Goal: Transaction & Acquisition: Purchase product/service

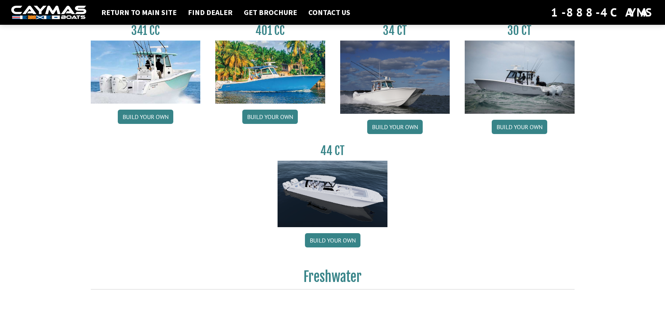
scroll to position [412, 0]
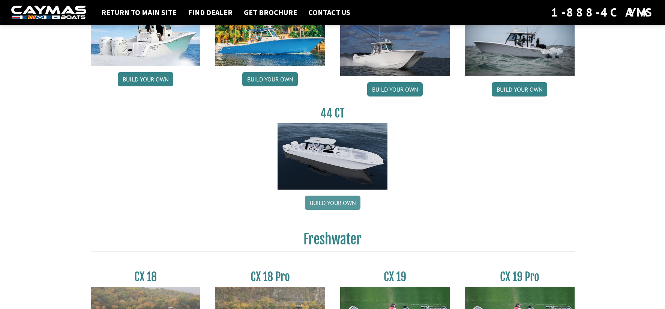
click at [327, 202] on link "Build your own" at bounding box center [332, 202] width 55 height 14
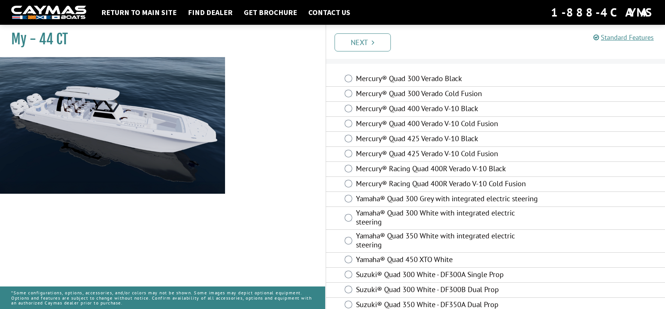
scroll to position [28, 0]
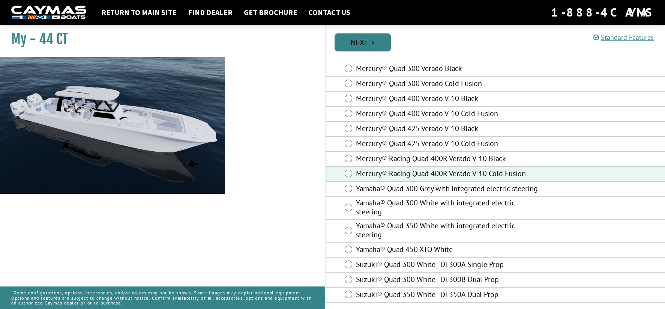
click at [365, 40] on link "Next" at bounding box center [362, 42] width 56 height 18
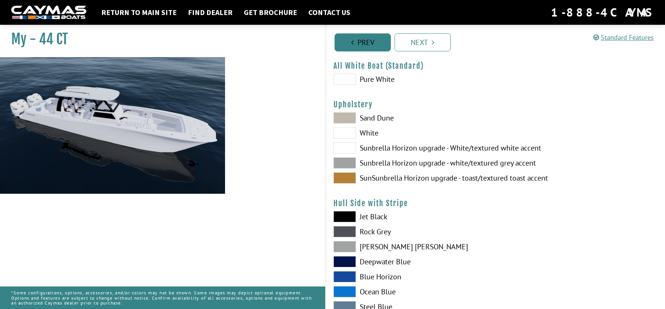
scroll to position [0, 0]
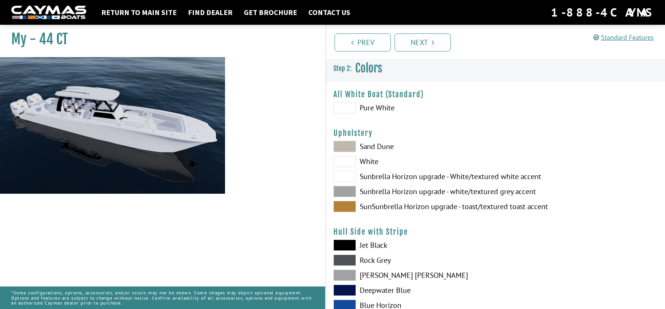
click at [349, 111] on span at bounding box center [344, 107] width 22 height 11
click at [350, 161] on span at bounding box center [344, 161] width 22 height 11
click at [343, 177] on span at bounding box center [344, 176] width 22 height 11
click at [351, 243] on span at bounding box center [344, 244] width 22 height 11
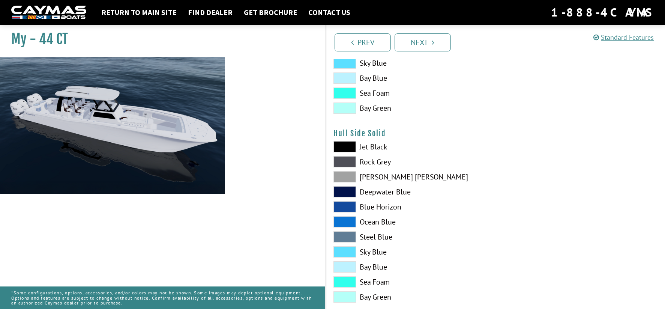
scroll to position [300, 0]
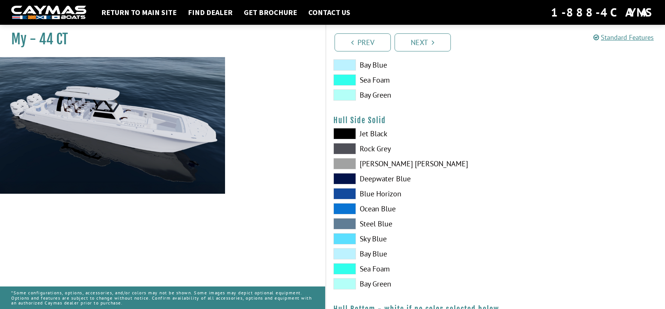
click at [346, 192] on span at bounding box center [344, 193] width 22 height 11
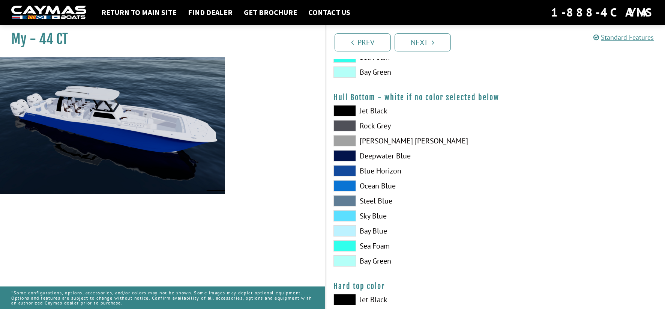
scroll to position [525, 0]
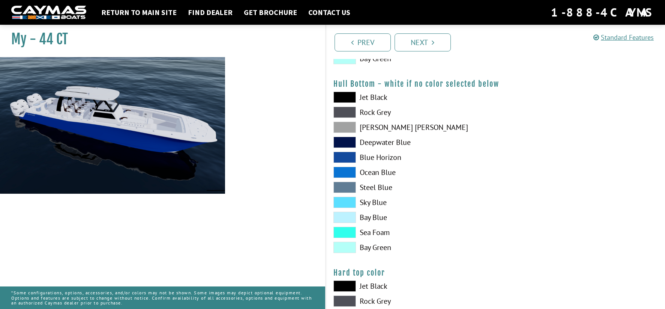
click at [339, 171] on span at bounding box center [344, 171] width 22 height 11
click at [349, 159] on span at bounding box center [344, 156] width 22 height 11
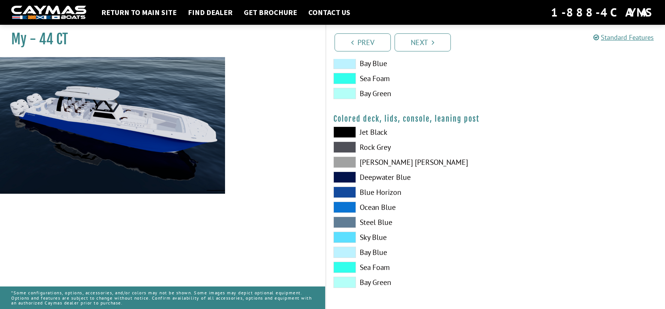
scroll to position [868, 0]
click at [350, 61] on span at bounding box center [344, 62] width 22 height 11
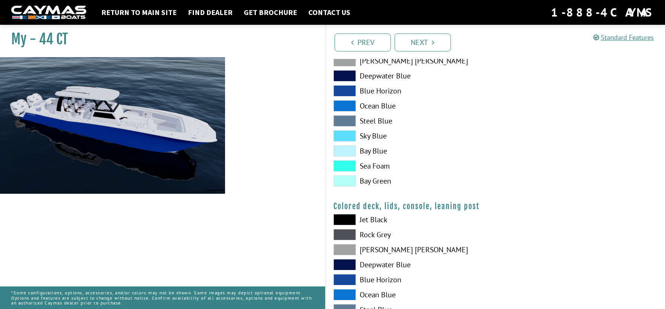
scroll to position [793, 0]
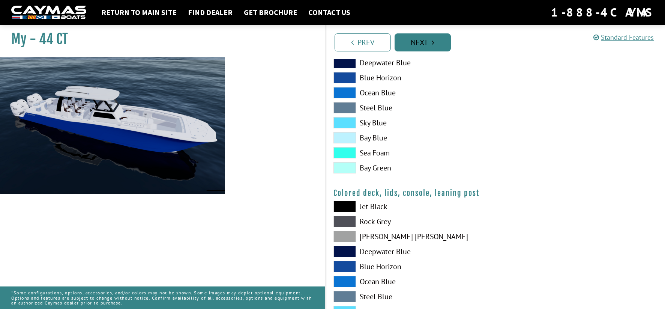
click at [423, 39] on link "Next" at bounding box center [422, 42] width 56 height 18
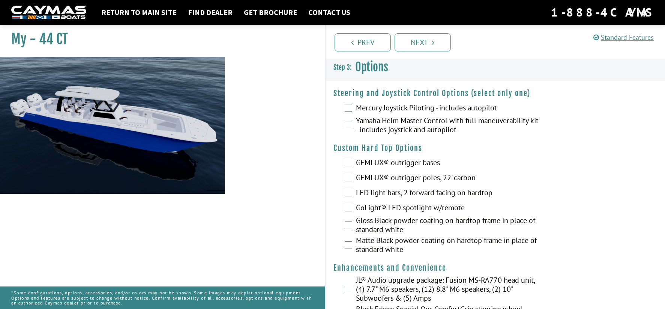
scroll to position [0, 0]
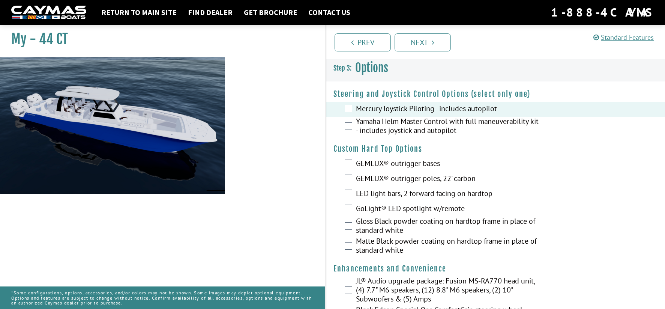
click at [346, 158] on div "GEMLUX® outrigger bases" at bounding box center [495, 163] width 339 height 15
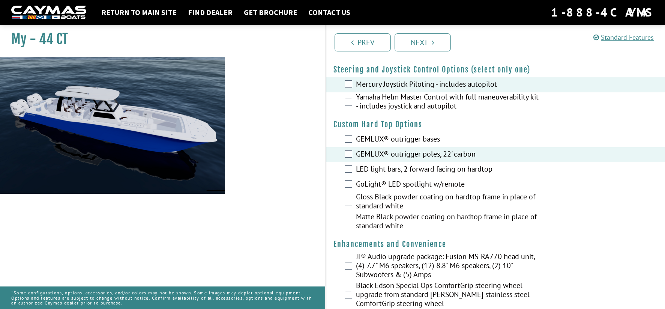
scroll to position [37, 0]
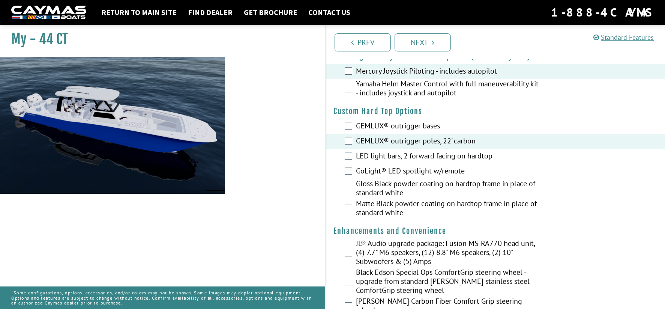
click at [353, 156] on div "LED light bars, 2 forward facing on hardtop" at bounding box center [495, 156] width 339 height 15
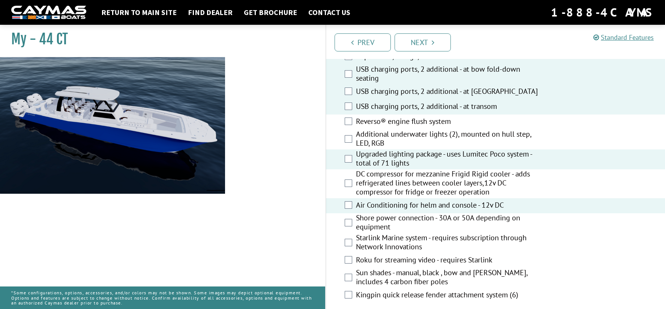
scroll to position [337, 0]
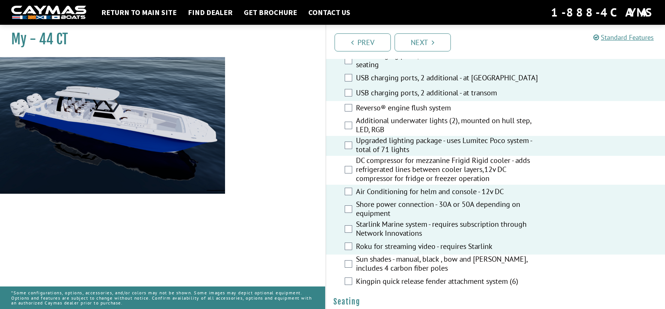
click at [354, 259] on div "Sun shades - manual, black , bow and [PERSON_NAME], includes 4 carbon fiber pol…" at bounding box center [495, 264] width 339 height 20
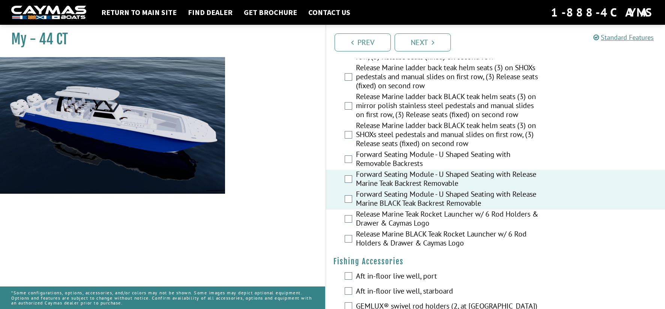
scroll to position [637, 0]
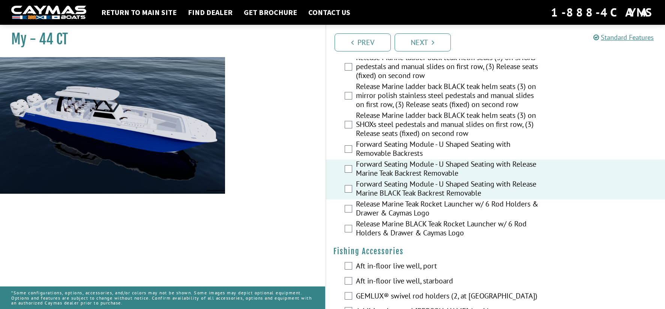
click at [349, 188] on div "Forward Seating Module - U Shaped Seating with Release Marine BLACK Teak Backre…" at bounding box center [495, 189] width 339 height 20
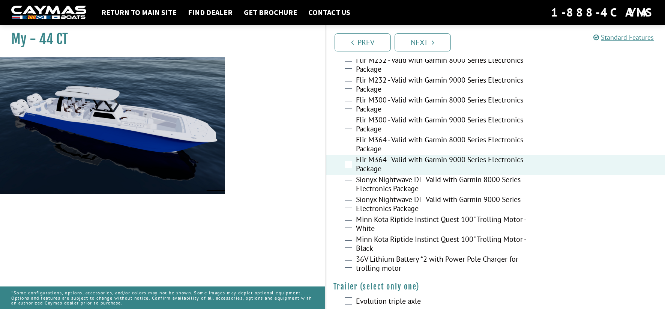
scroll to position [1598, 0]
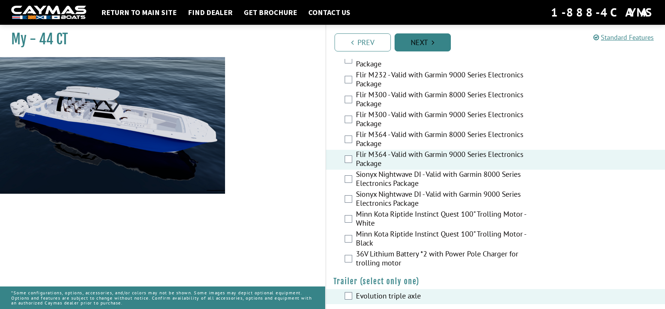
click at [427, 43] on link "Next" at bounding box center [422, 42] width 56 height 18
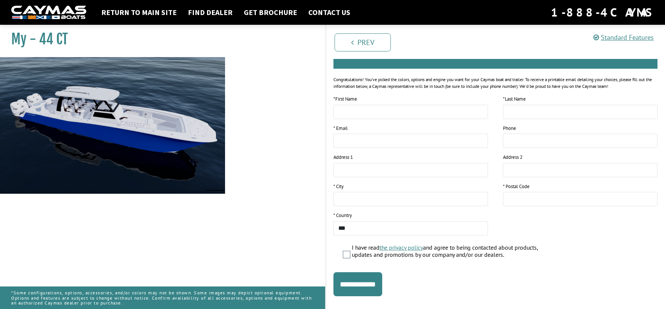
scroll to position [94, 0]
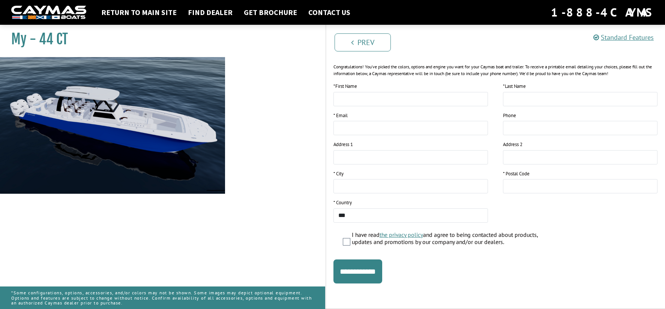
click at [106, 106] on img at bounding box center [112, 169] width 225 height 225
click at [211, 12] on link "Find Dealer" at bounding box center [210, 12] width 52 height 10
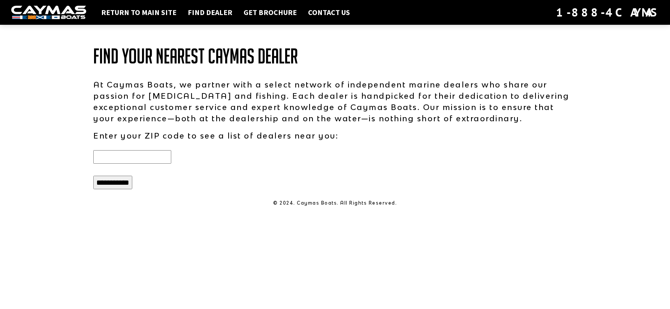
click at [118, 158] on input "text" at bounding box center [132, 156] width 78 height 13
type input "*****"
click at [110, 183] on input "**********" at bounding box center [112, 181] width 39 height 13
